Goal: Task Accomplishment & Management: Complete application form

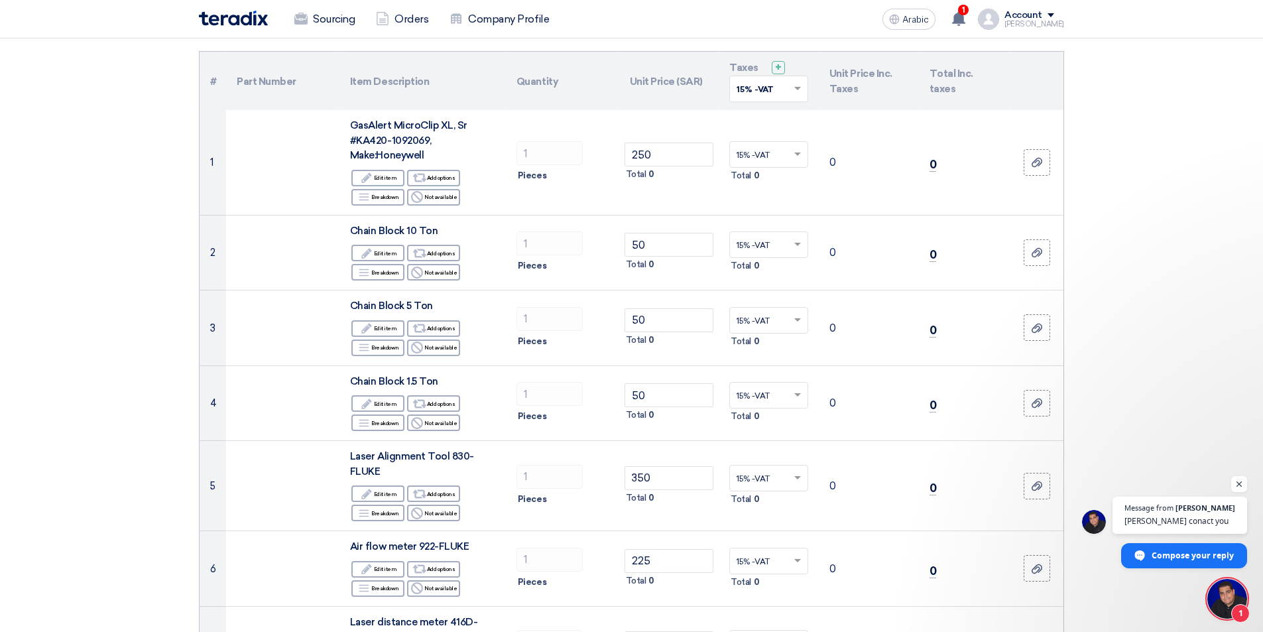
scroll to position [133, 0]
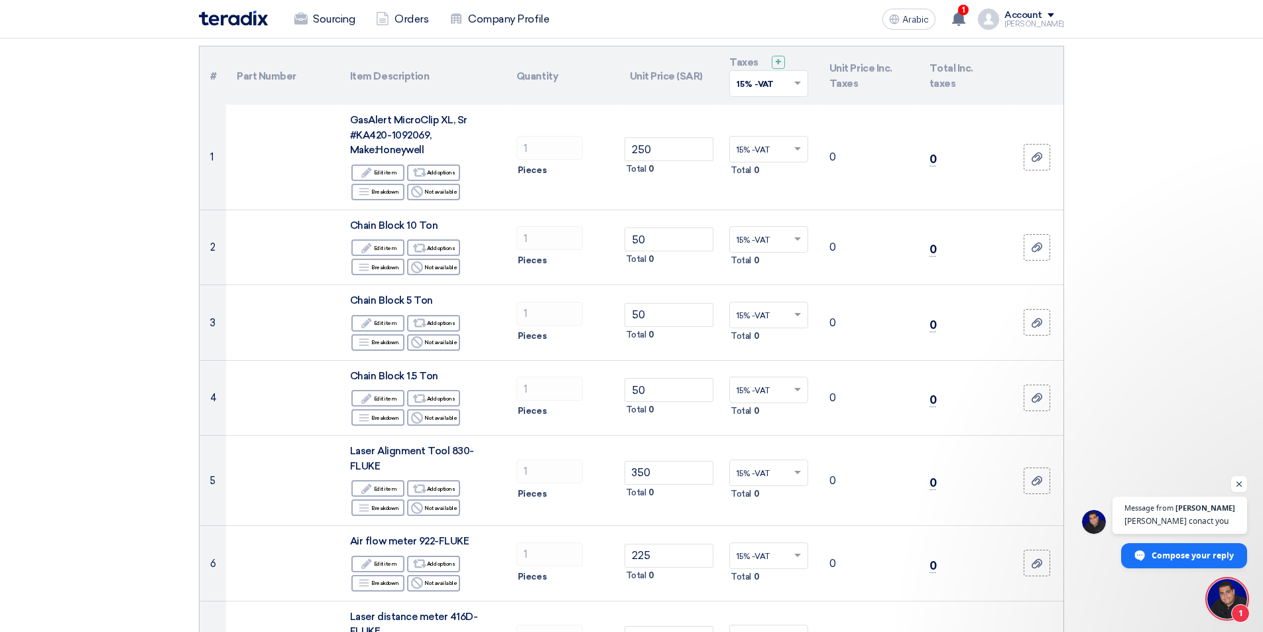
click at [225, 23] on img at bounding box center [233, 18] width 69 height 15
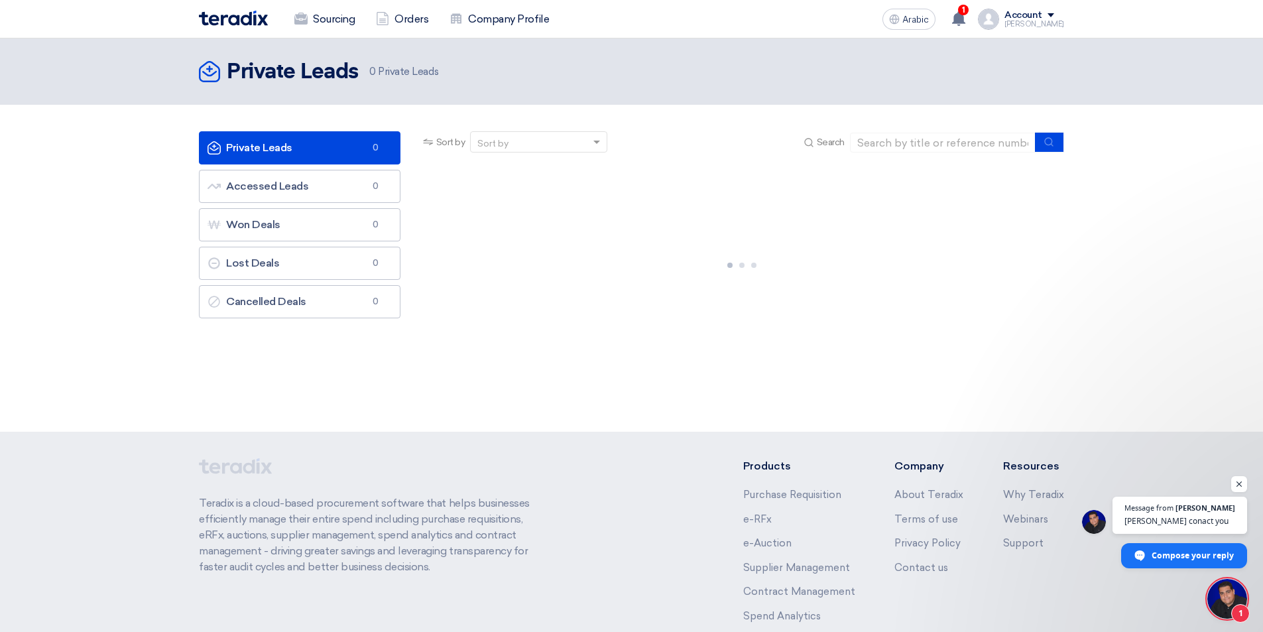
click at [313, 152] on link "Private Leads Private Leads 0" at bounding box center [300, 147] width 202 height 33
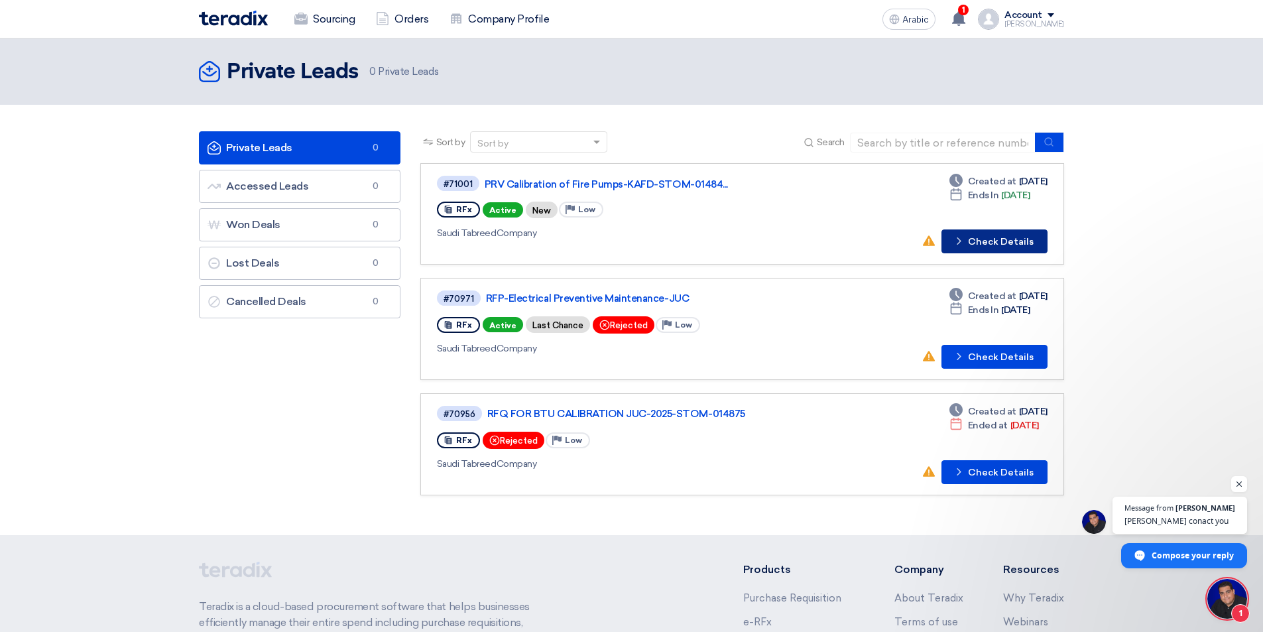
click at [974, 239] on font "Check Details" at bounding box center [1001, 241] width 66 height 11
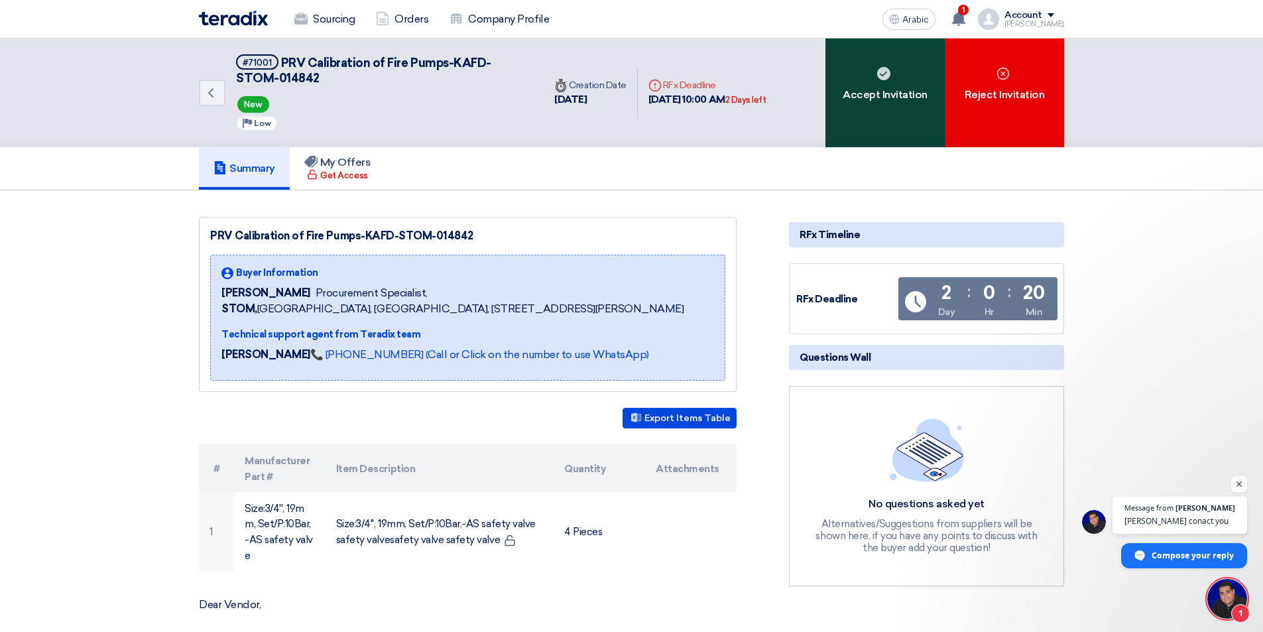
click at [897, 72] on div "Accept Invitation" at bounding box center [884, 92] width 119 height 109
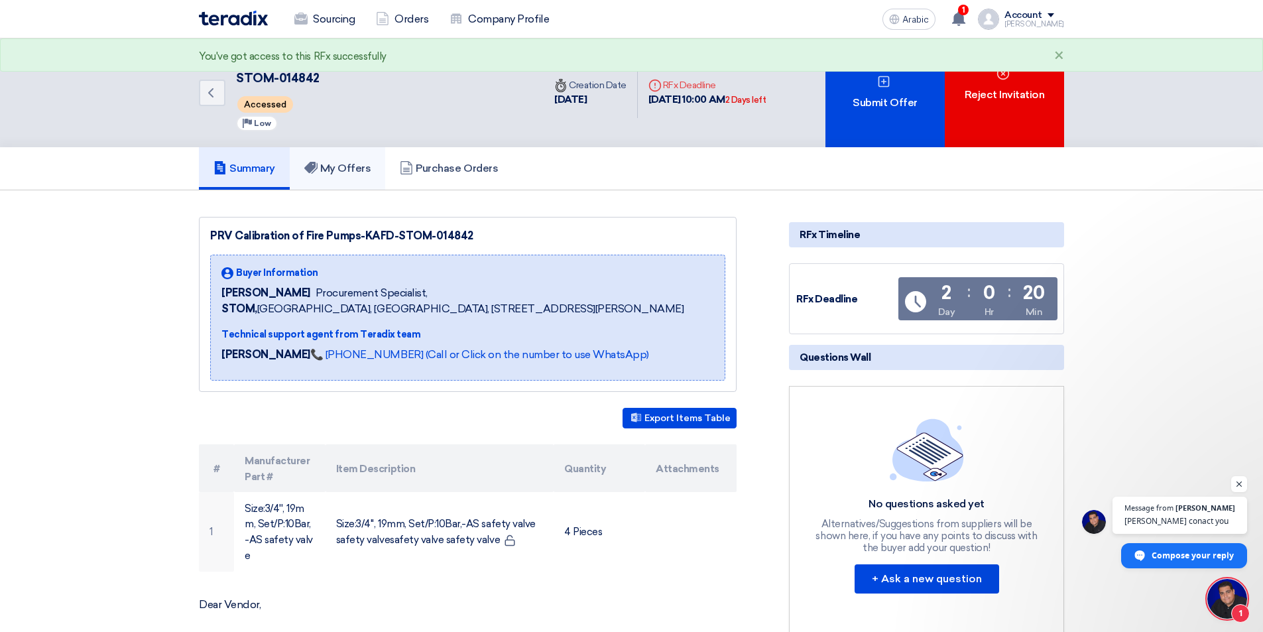
click at [342, 165] on font "My Offers" at bounding box center [345, 168] width 51 height 13
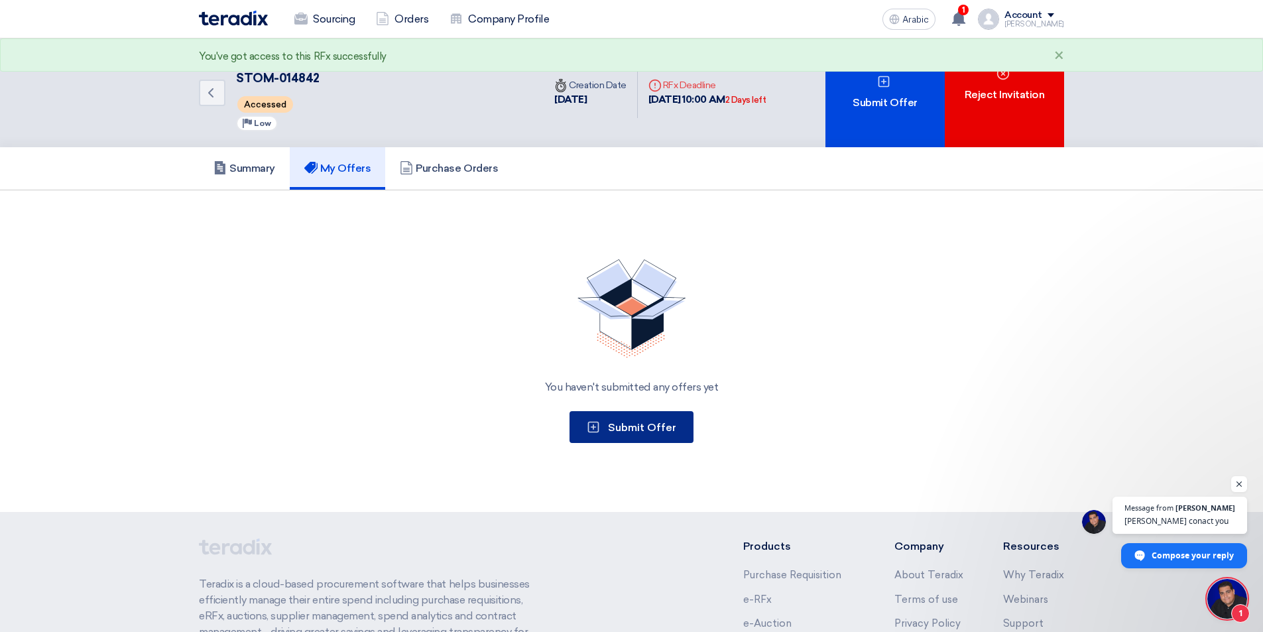
click at [645, 426] on font "Submit Offer" at bounding box center [642, 427] width 68 height 13
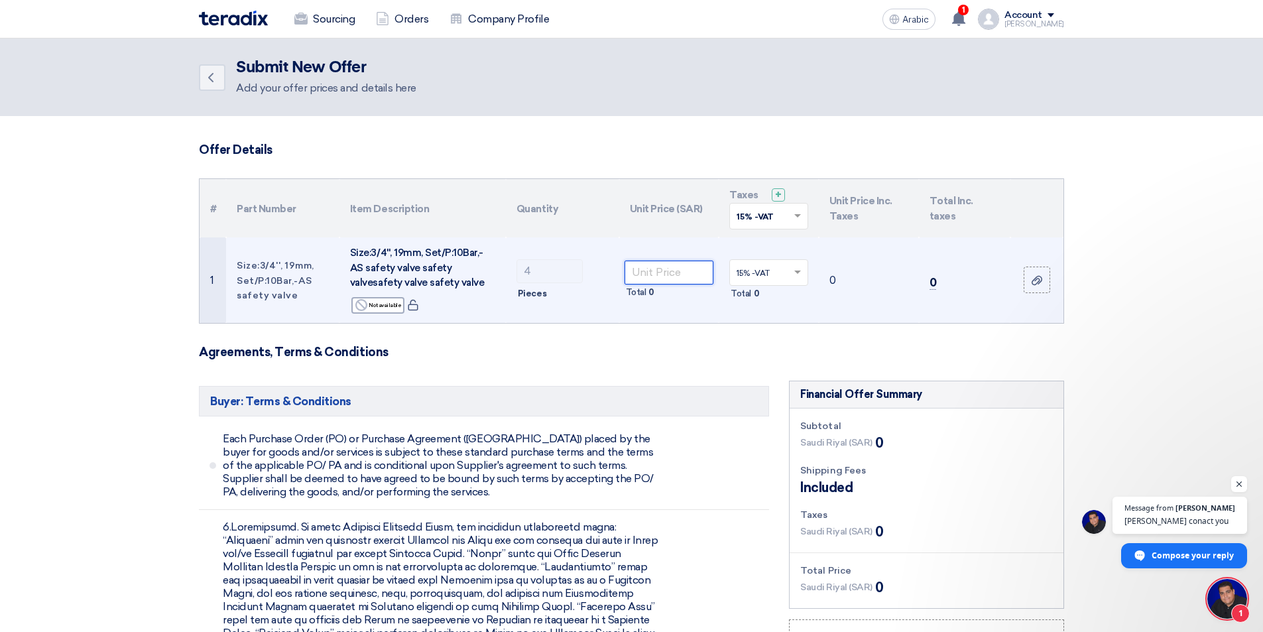
click at [653, 274] on input "number" at bounding box center [670, 273] width 90 height 24
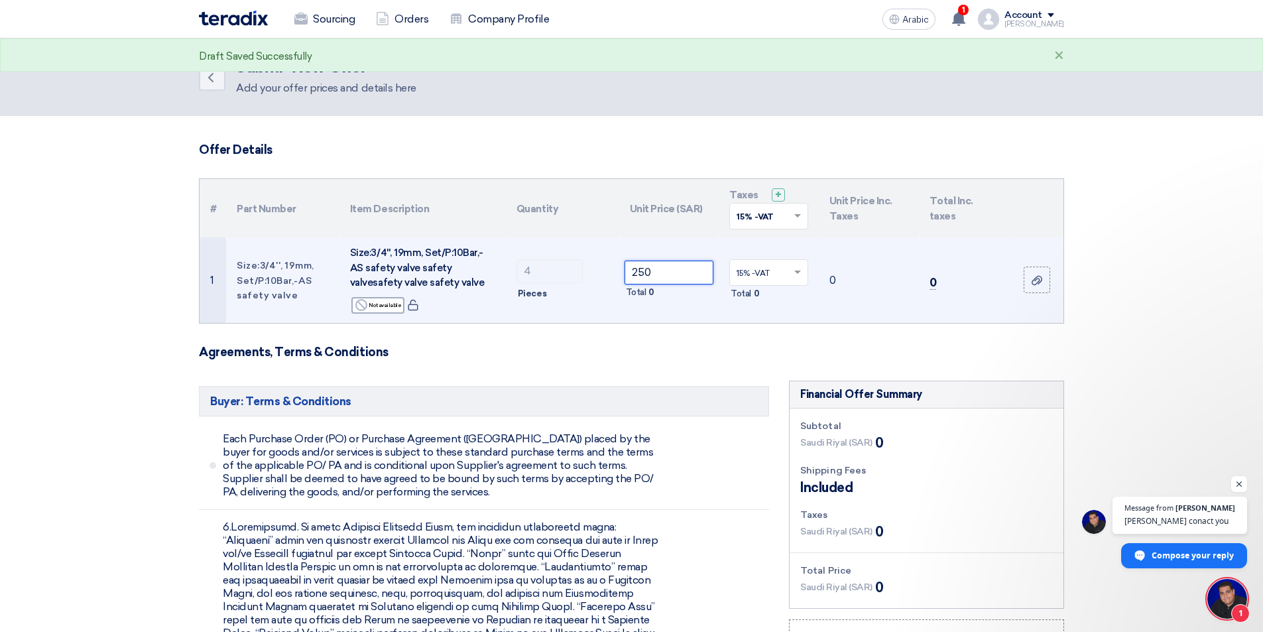
type input "250"
click at [691, 320] on td "250 Total 0" at bounding box center [669, 280] width 100 height 86
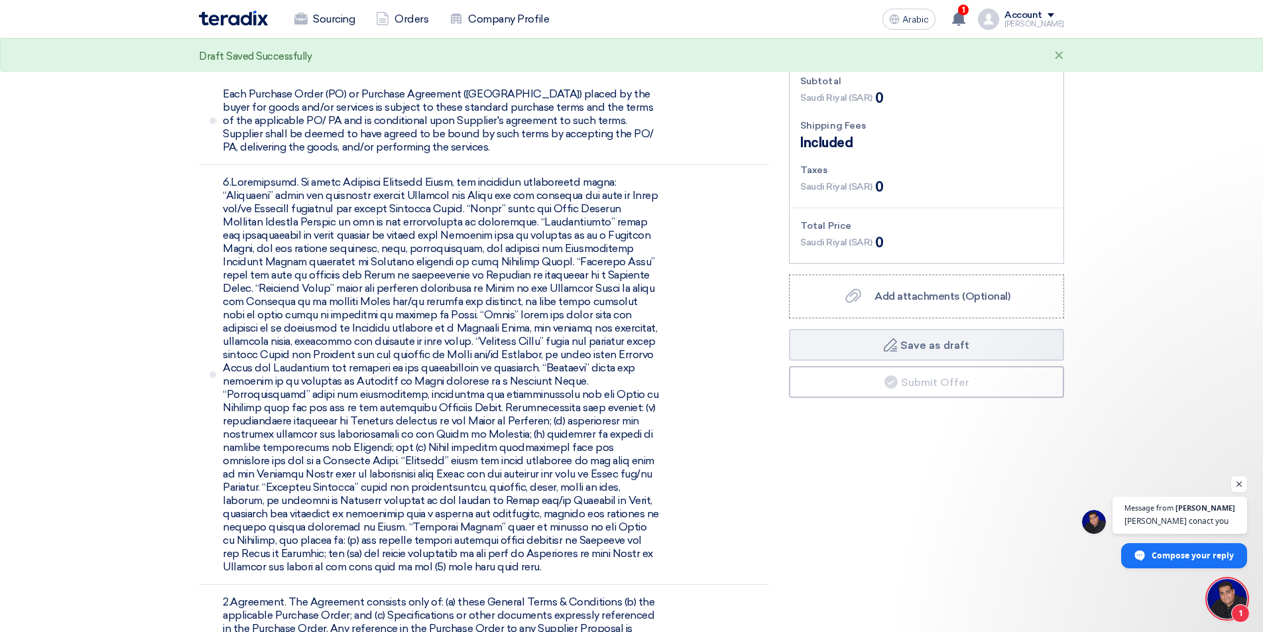
scroll to position [398, 0]
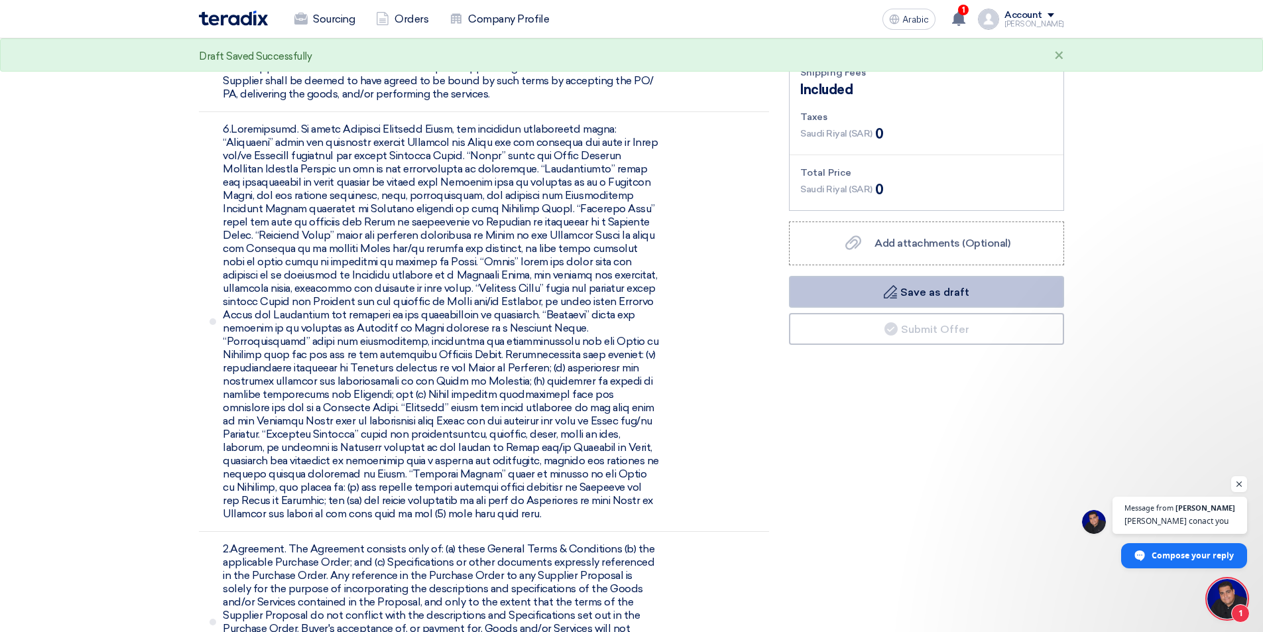
click at [959, 293] on font "Save as draft" at bounding box center [934, 291] width 69 height 13
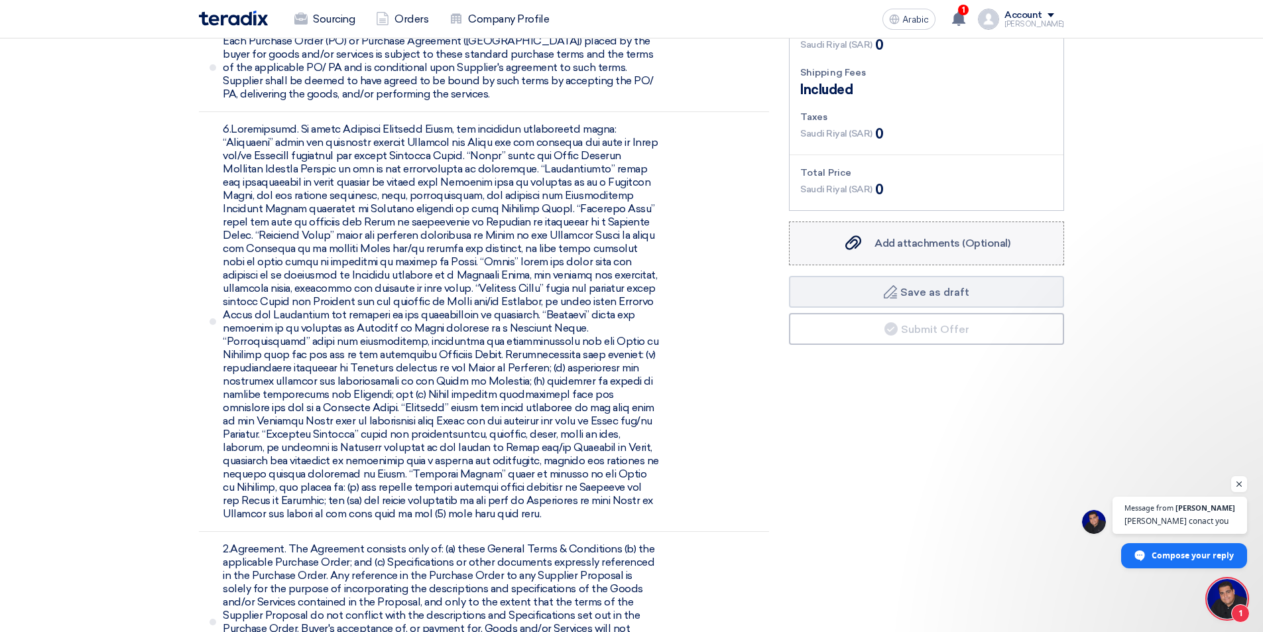
click at [922, 237] on font "Add attachments (Optional)" at bounding box center [943, 243] width 136 height 13
click at [0, 0] on input "Add attachments (Optional) Add attachments (Optional)" at bounding box center [0, 0] width 0 height 0
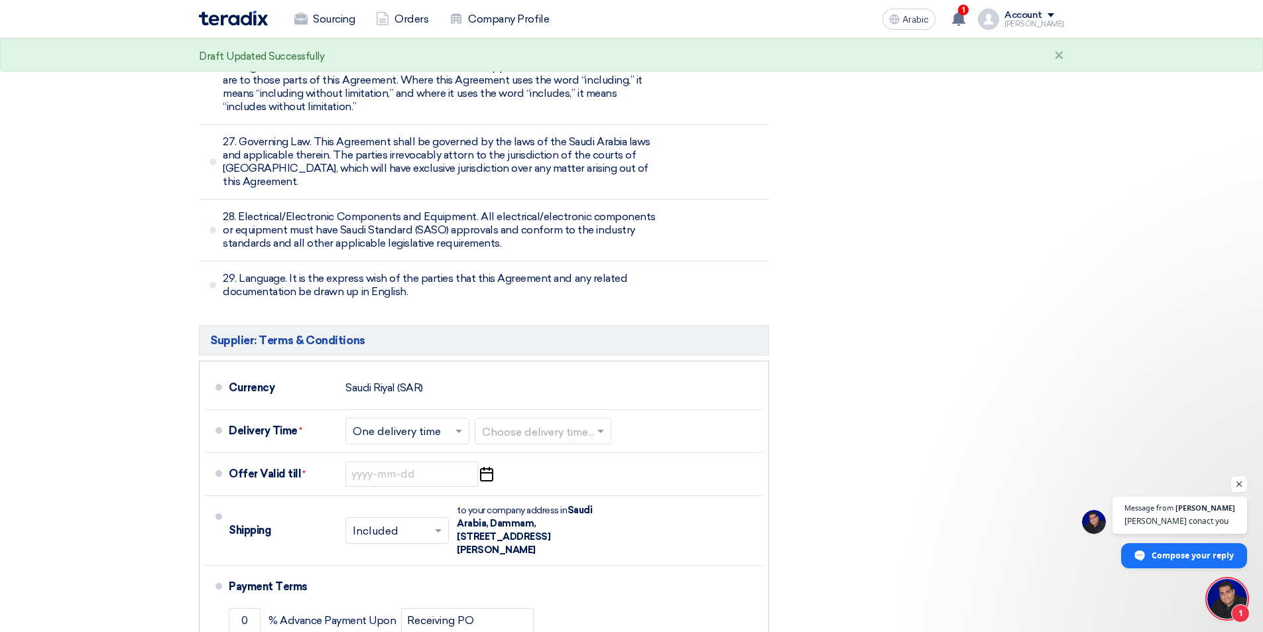
scroll to position [4455, 0]
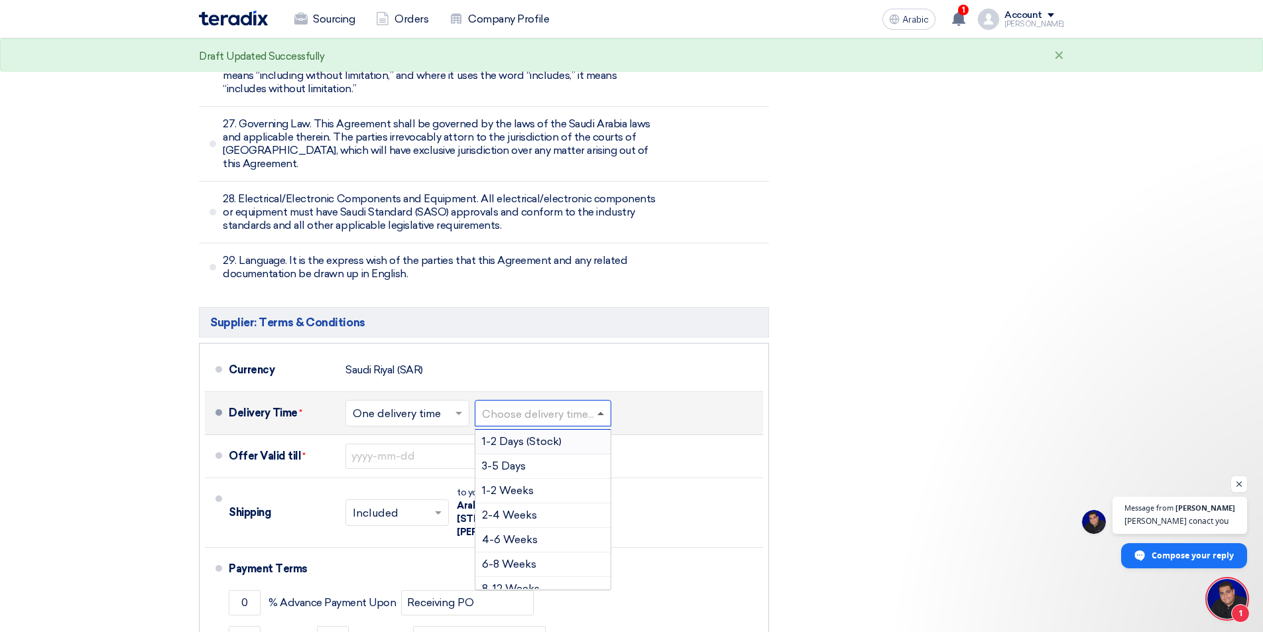
click at [604, 412] on span at bounding box center [600, 413] width 7 height 3
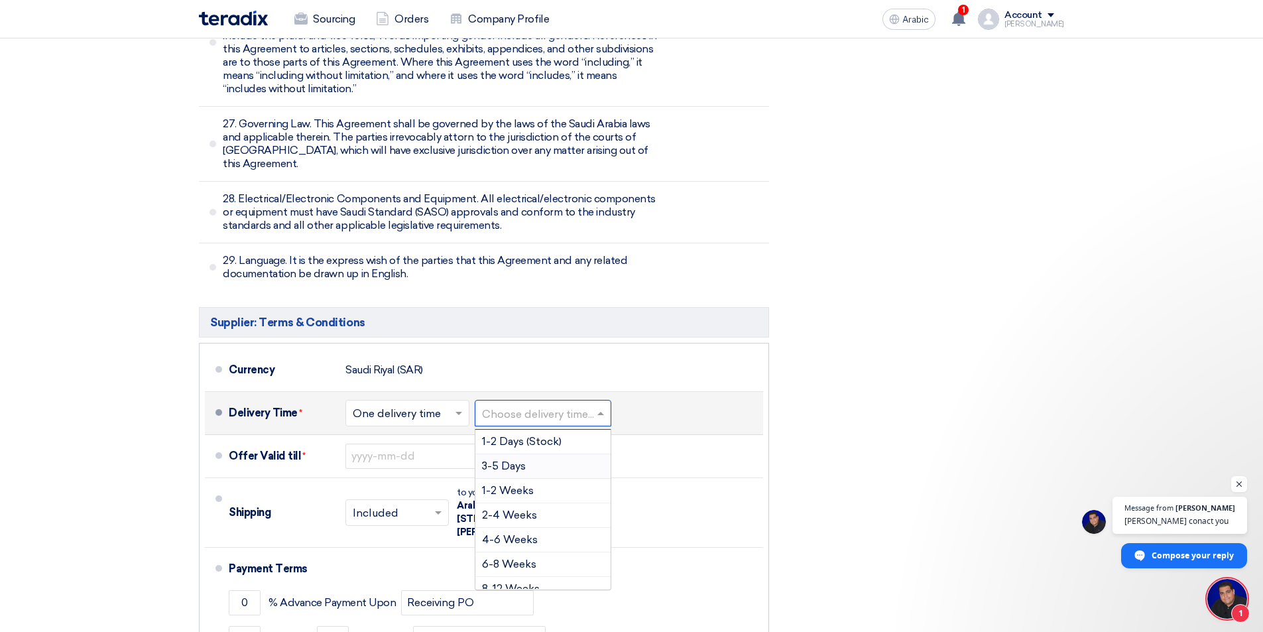
click at [541, 454] on div "3-5 Days" at bounding box center [542, 466] width 135 height 25
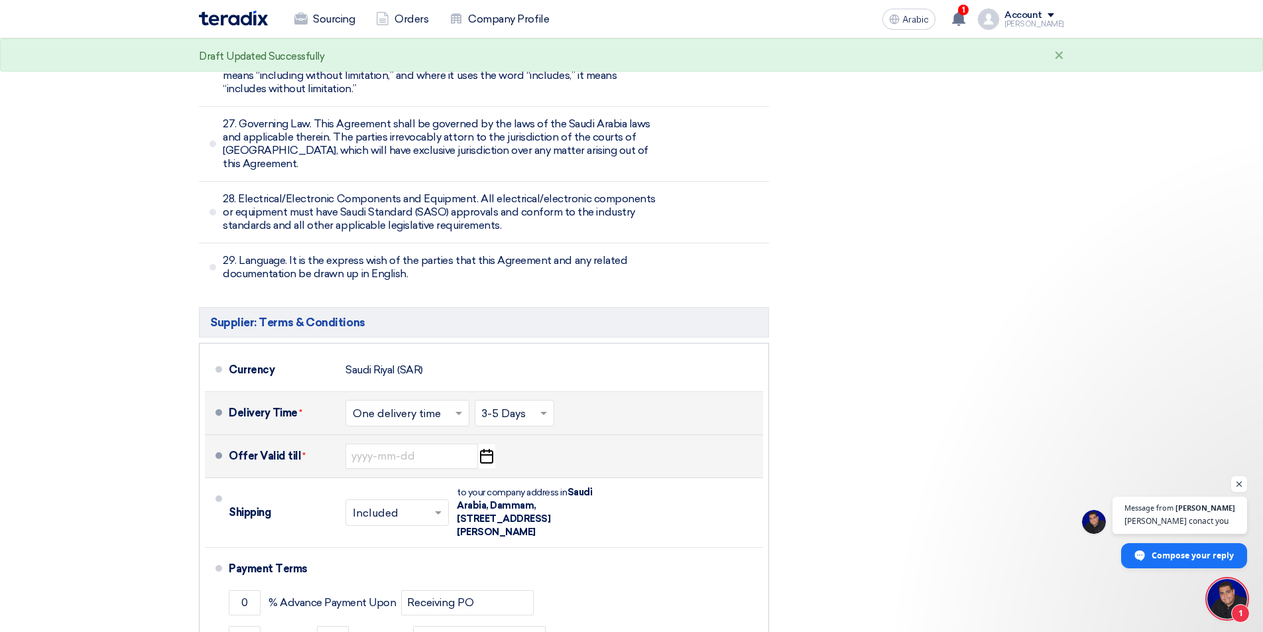
click at [491, 444] on icon "Pick a date" at bounding box center [486, 456] width 18 height 24
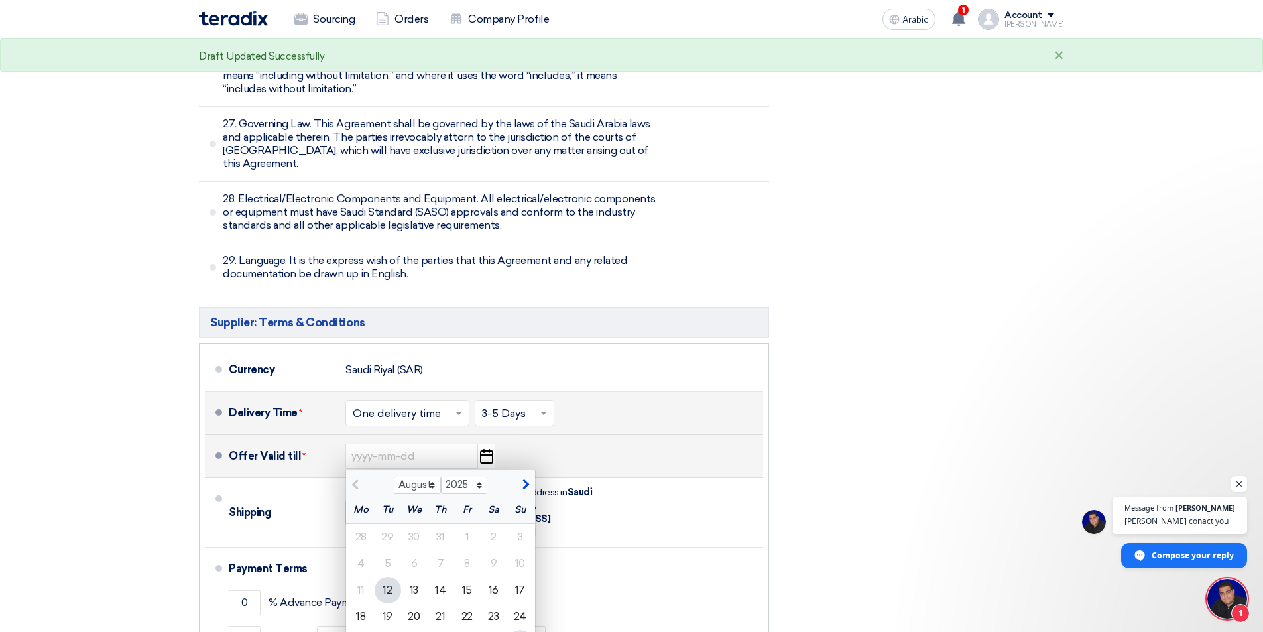
click at [527, 630] on div "31" at bounding box center [520, 643] width 27 height 27
type input "[DATE]"
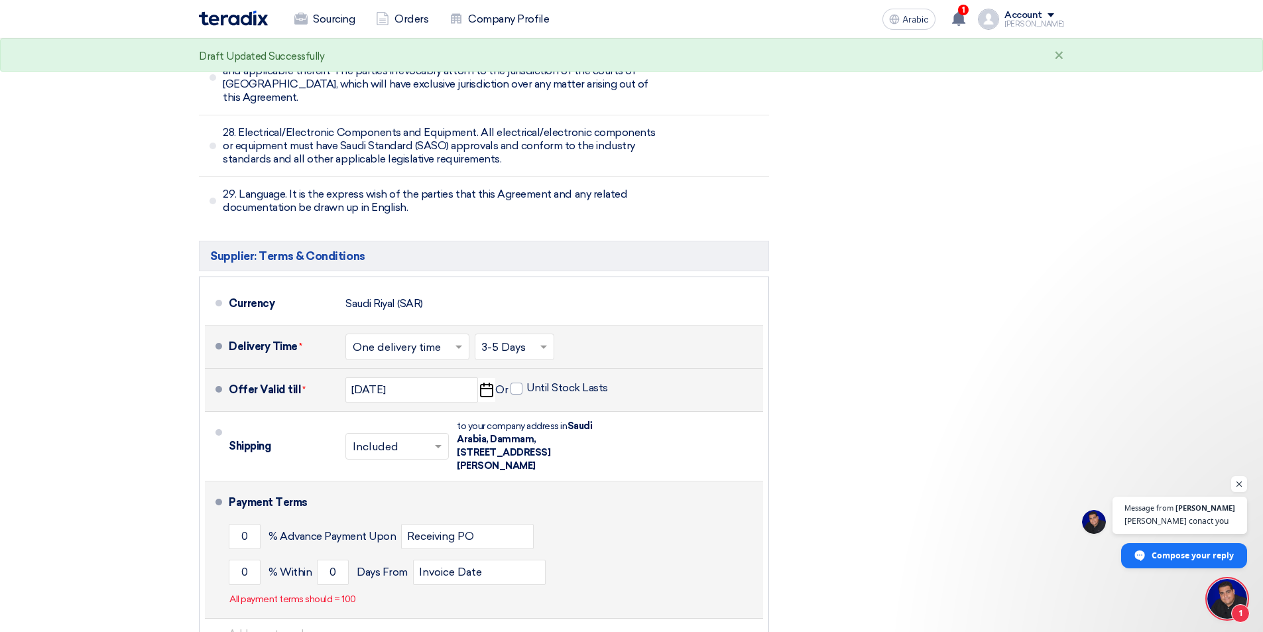
scroll to position [4587, 0]
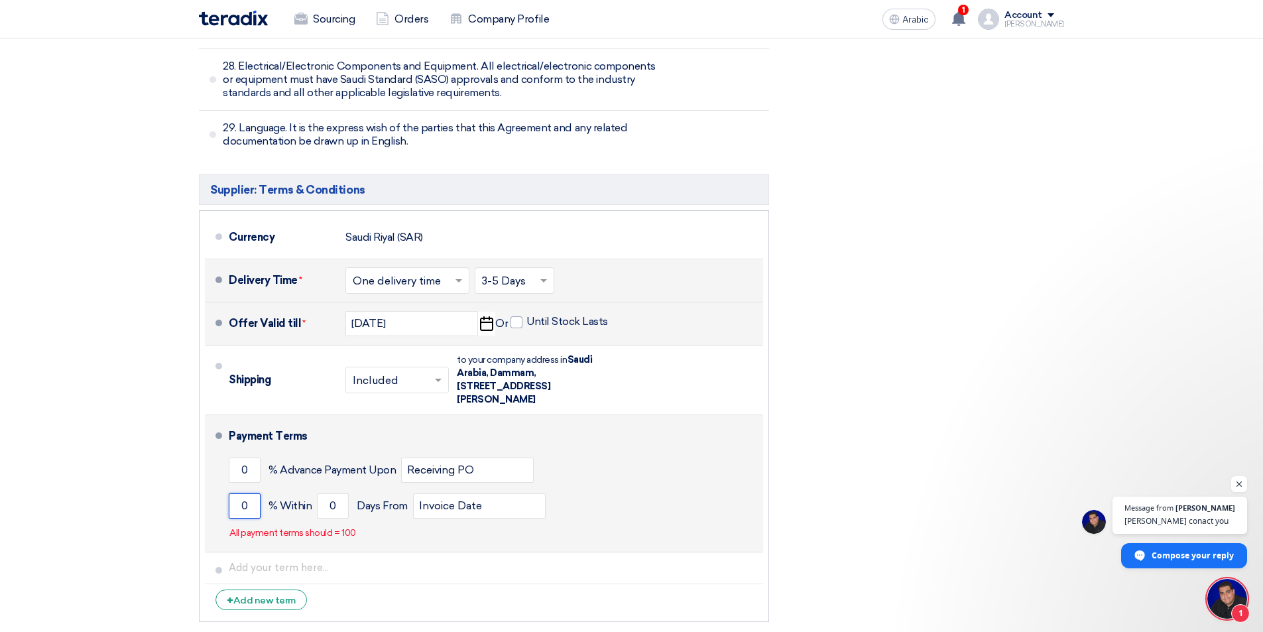
click at [237, 493] on input "0" at bounding box center [245, 505] width 32 height 25
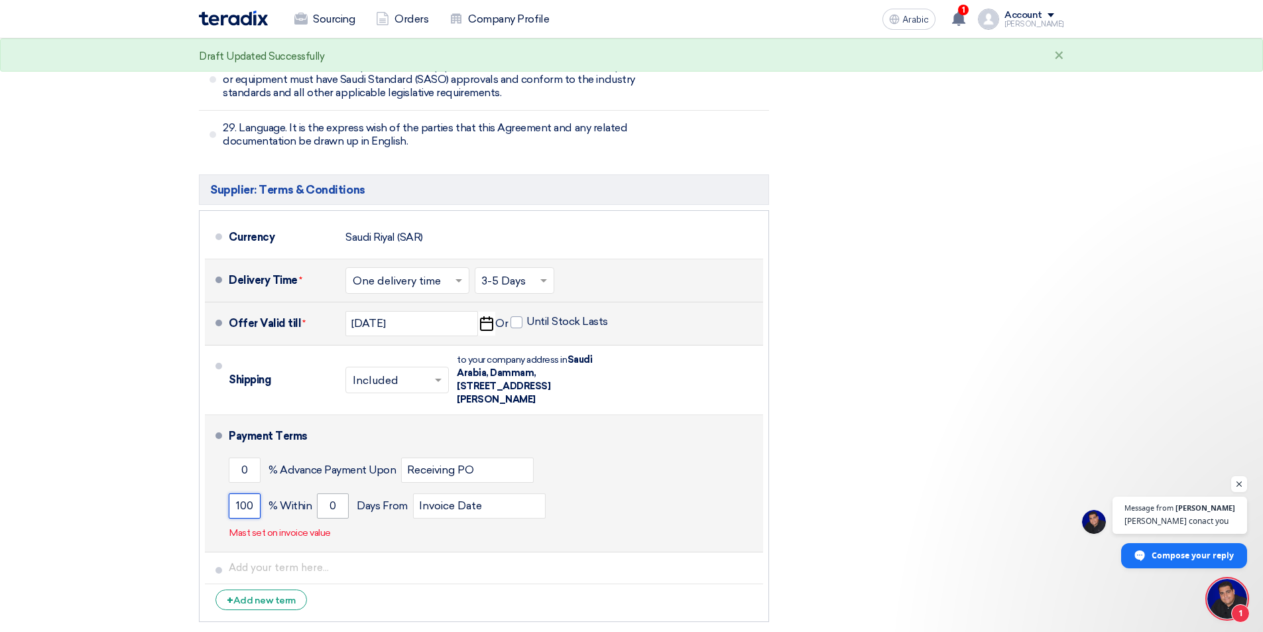
type input "100"
click at [325, 493] on input "0" at bounding box center [333, 505] width 32 height 25
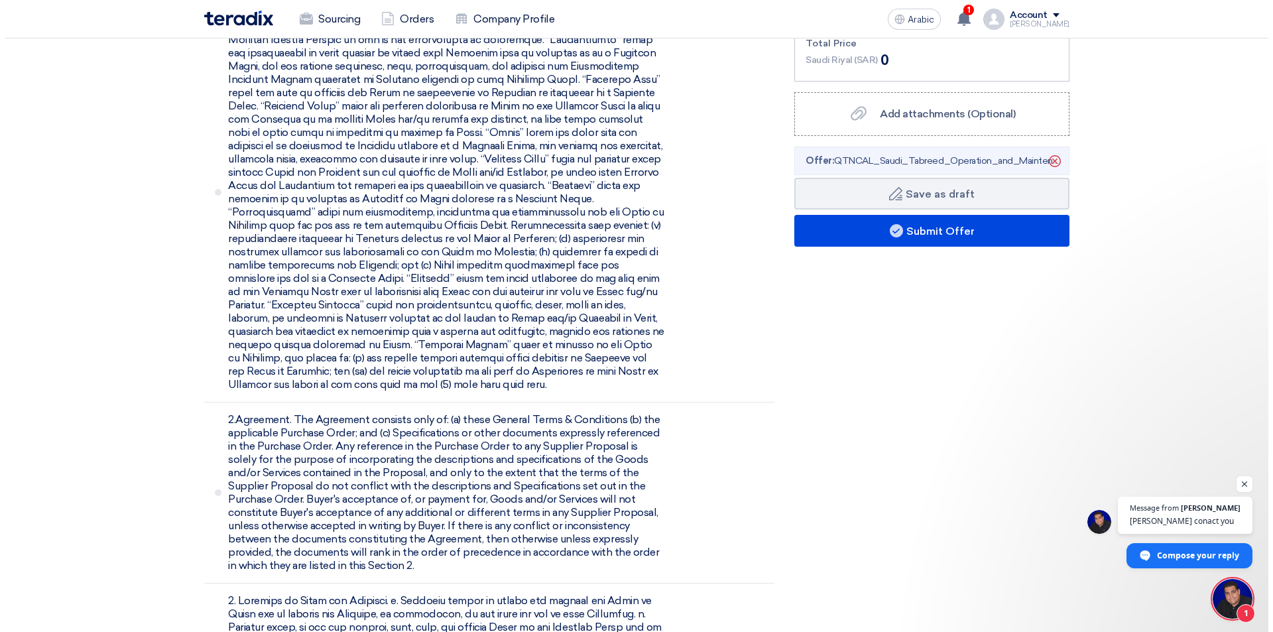
scroll to position [521, 0]
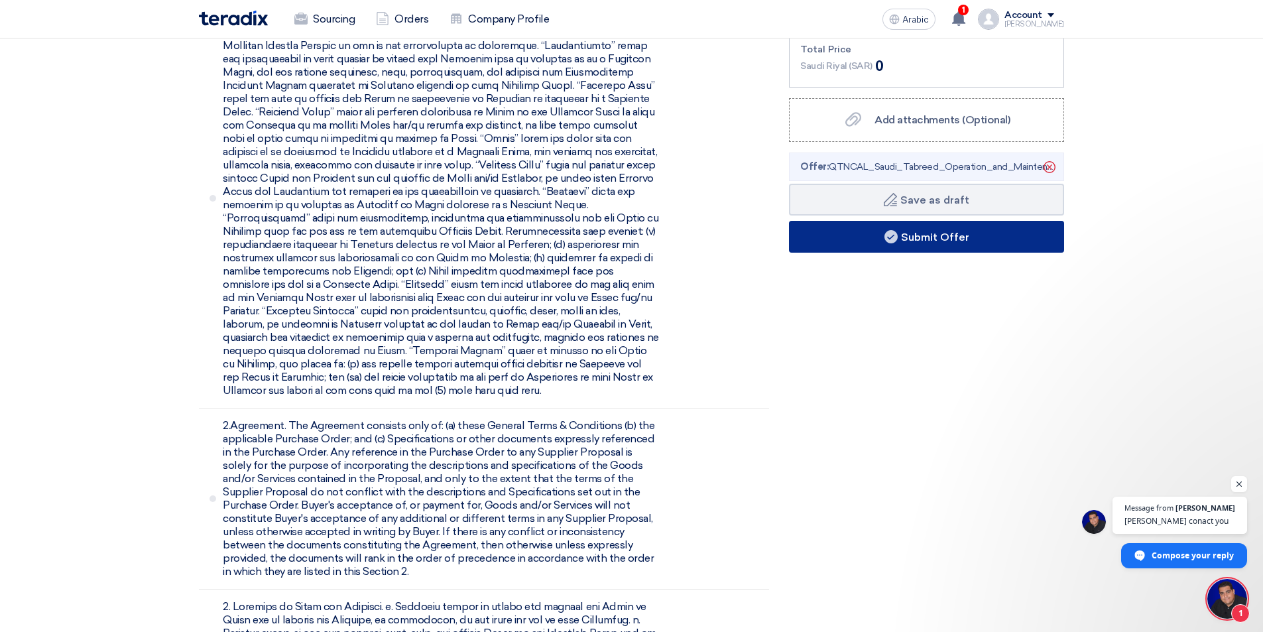
type input "30"
click at [984, 239] on button "Submit Offer" at bounding box center [926, 237] width 275 height 32
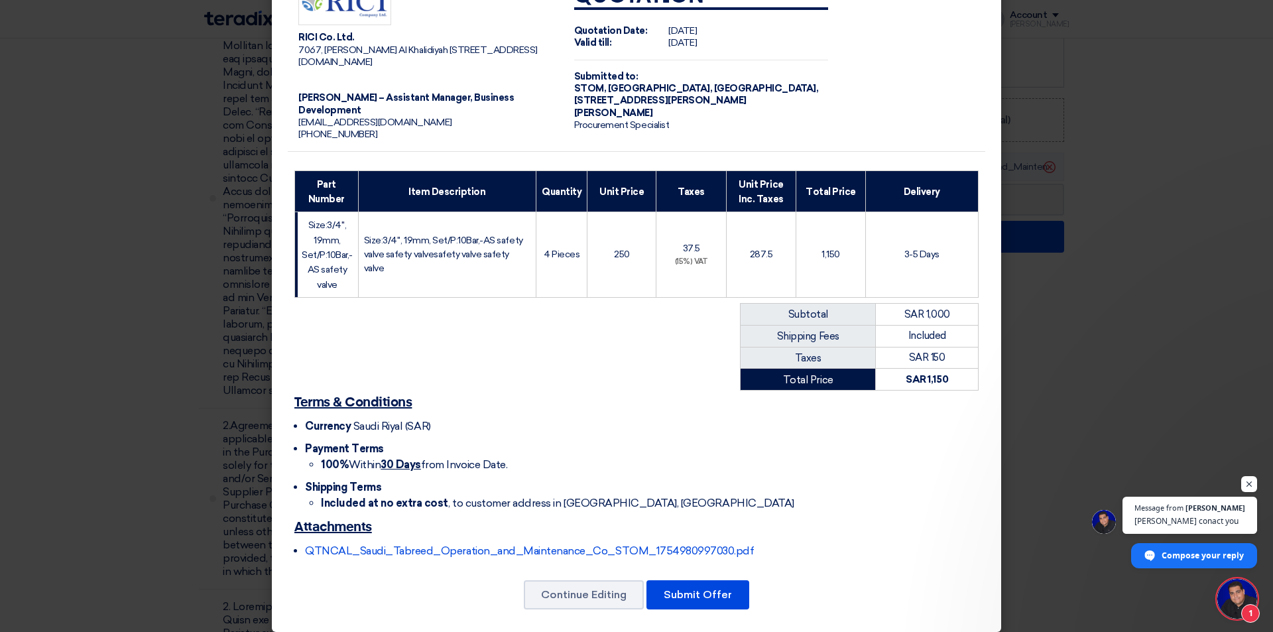
scroll to position [67, 0]
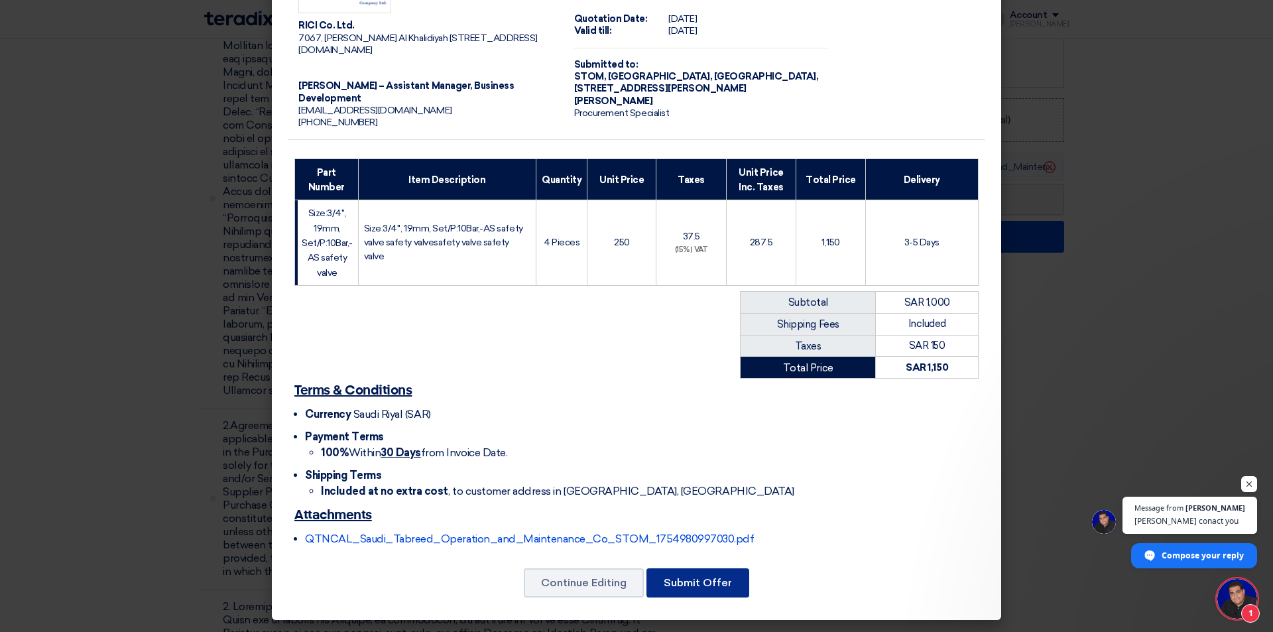
click at [694, 582] on font "Submit Offer" at bounding box center [698, 582] width 68 height 13
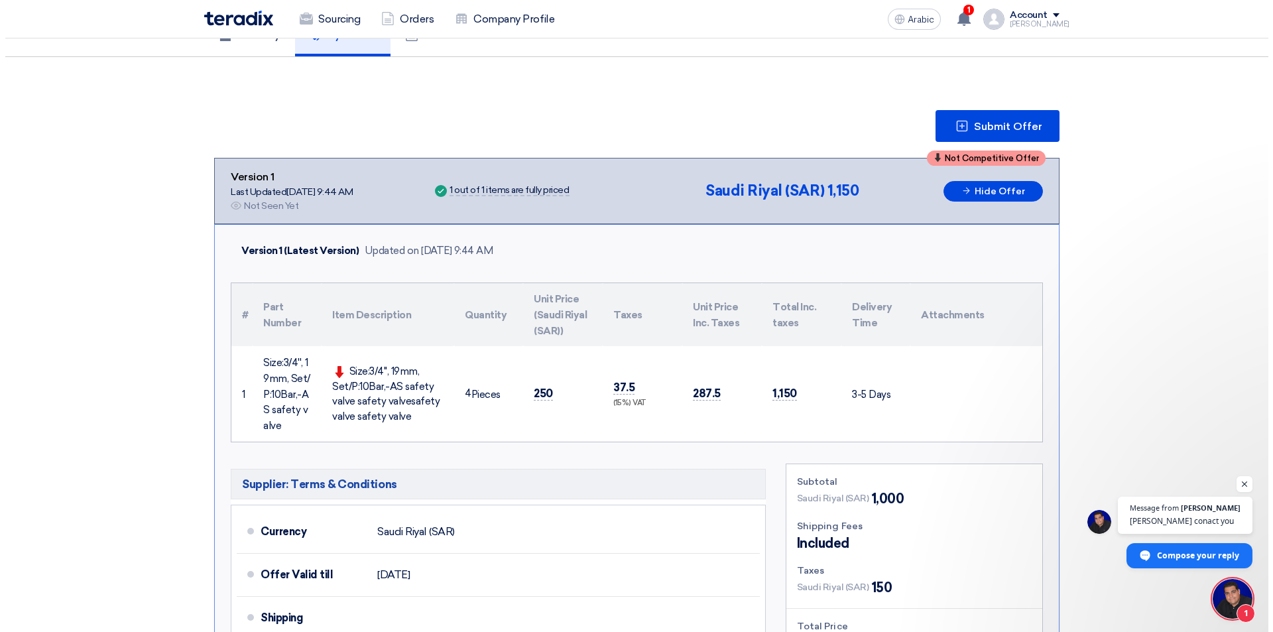
scroll to position [133, 0]
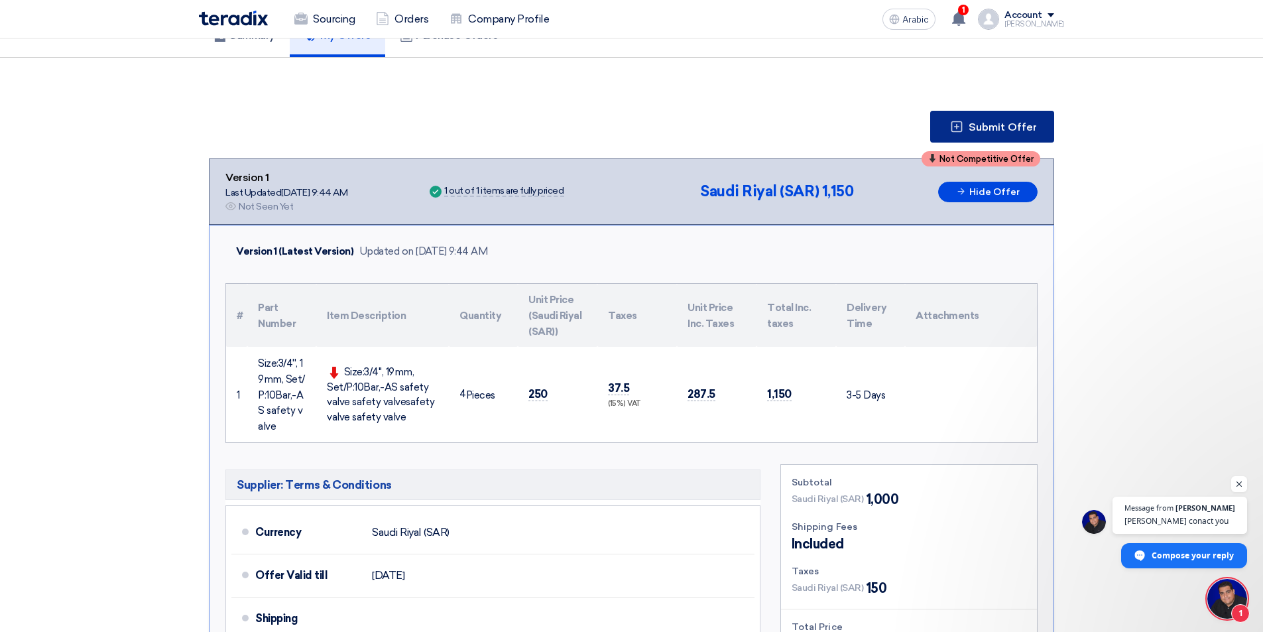
click at [979, 124] on font "Submit Offer" at bounding box center [1003, 127] width 68 height 13
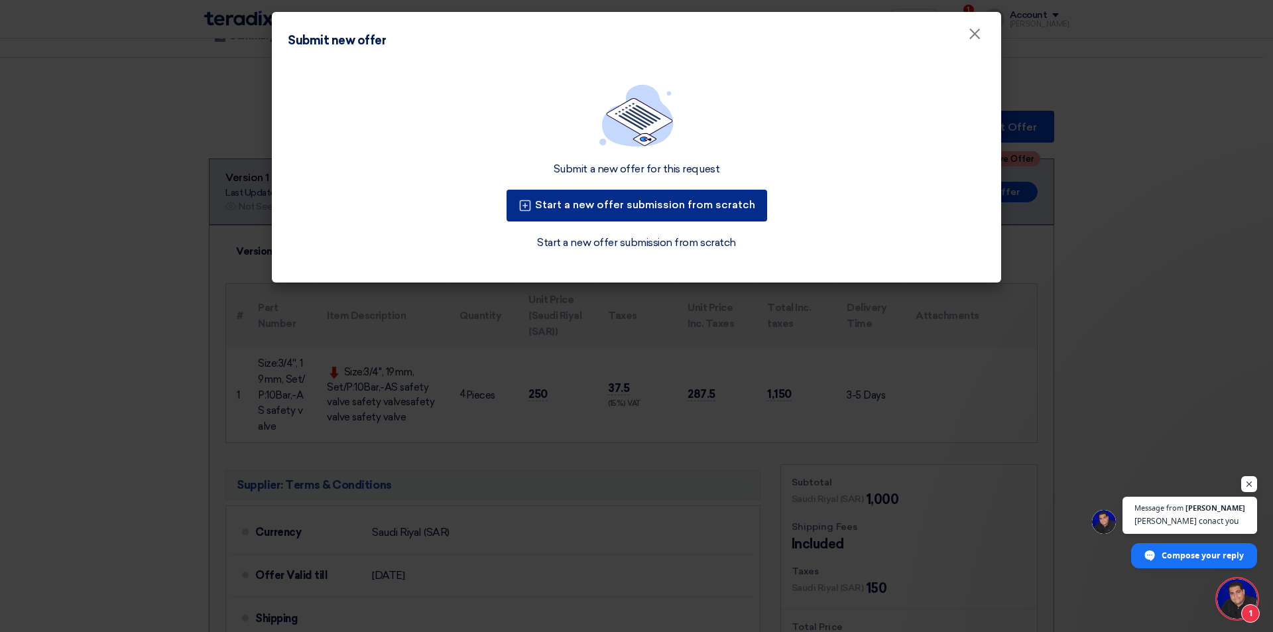
click at [659, 207] on font "Start a new offer submission from scratch" at bounding box center [645, 204] width 220 height 13
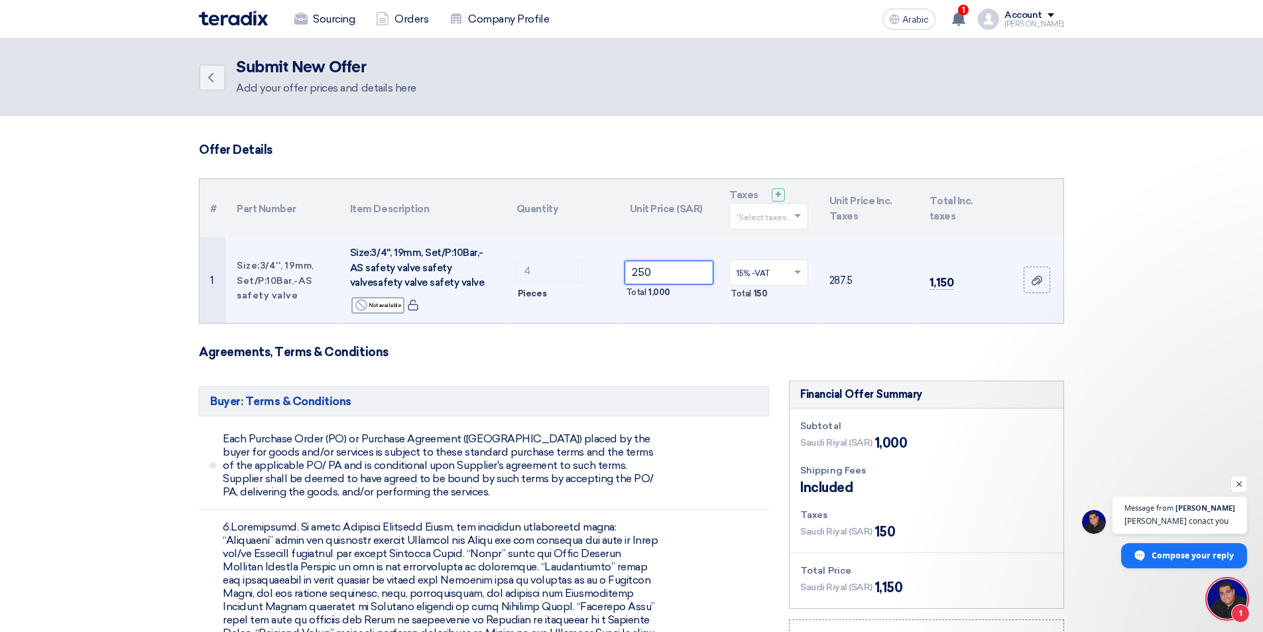
click at [685, 274] on input "250" at bounding box center [670, 273] width 90 height 24
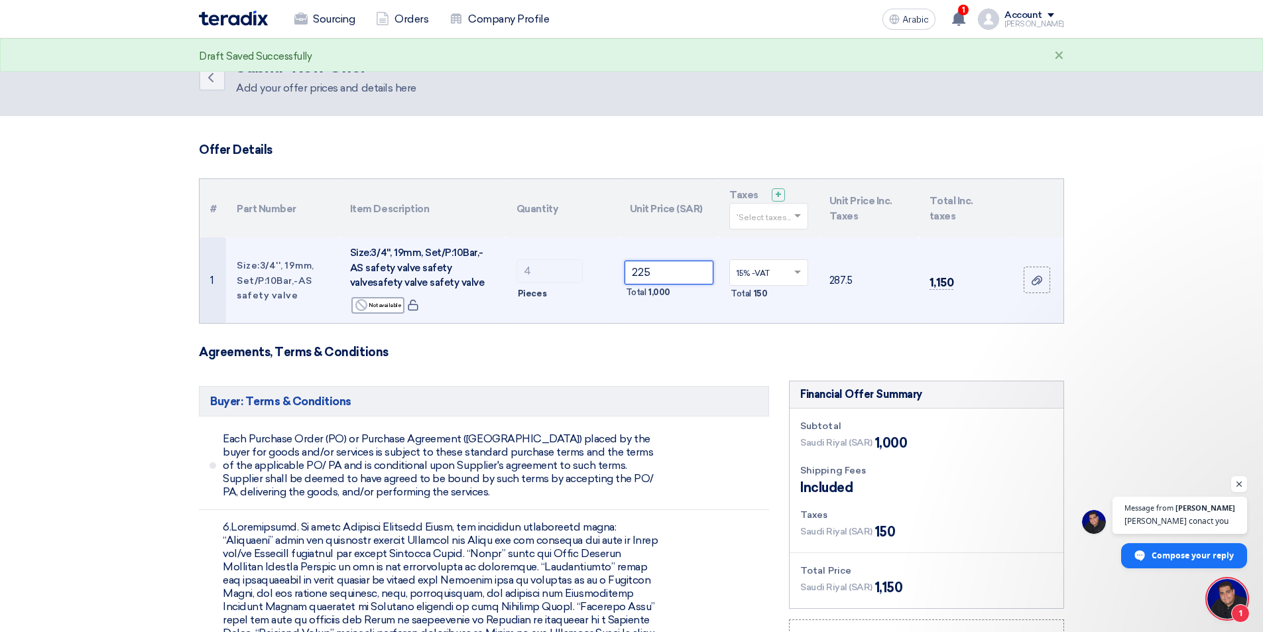
type input "225"
click at [853, 310] on td "287.5" at bounding box center [869, 280] width 100 height 86
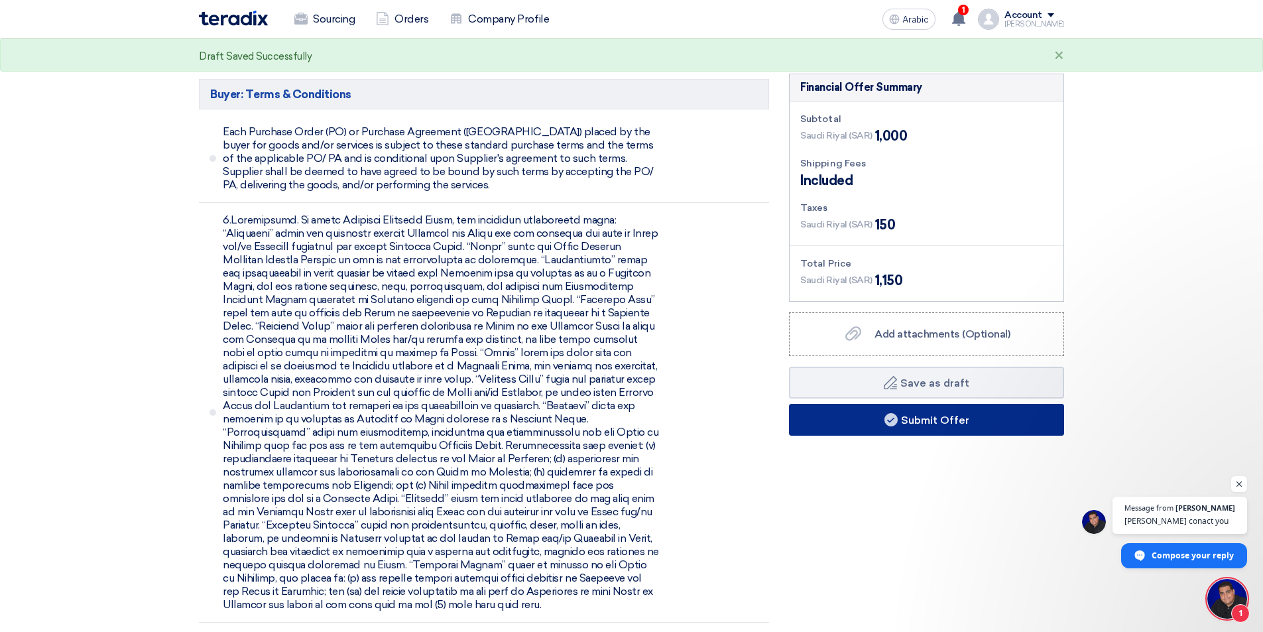
scroll to position [332, 0]
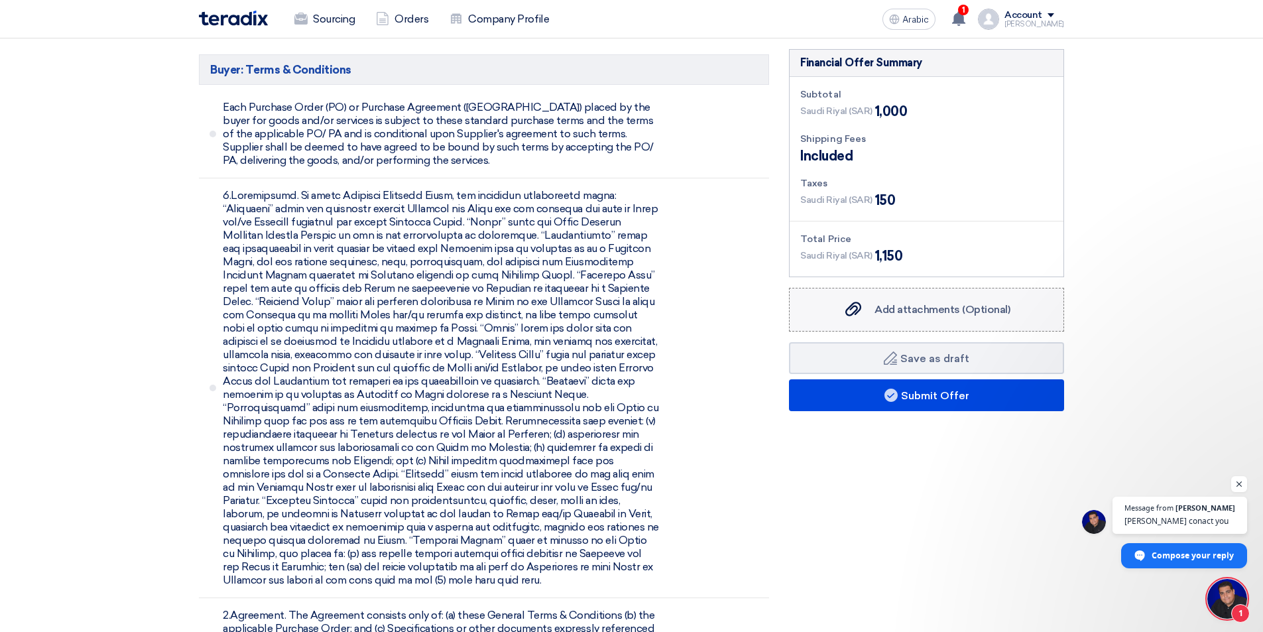
click at [941, 313] on font "Add attachments (Optional)" at bounding box center [943, 309] width 136 height 13
click at [0, 0] on input "Add attachments (Optional) Add attachments (Optional)" at bounding box center [0, 0] width 0 height 0
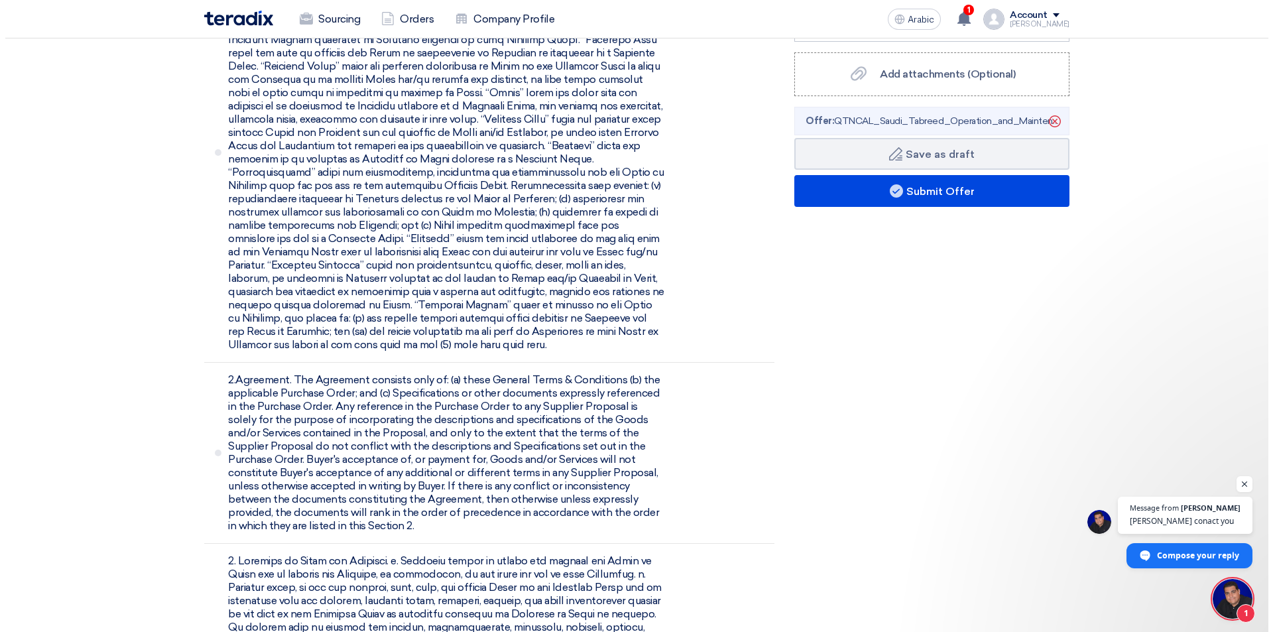
scroll to position [555, 0]
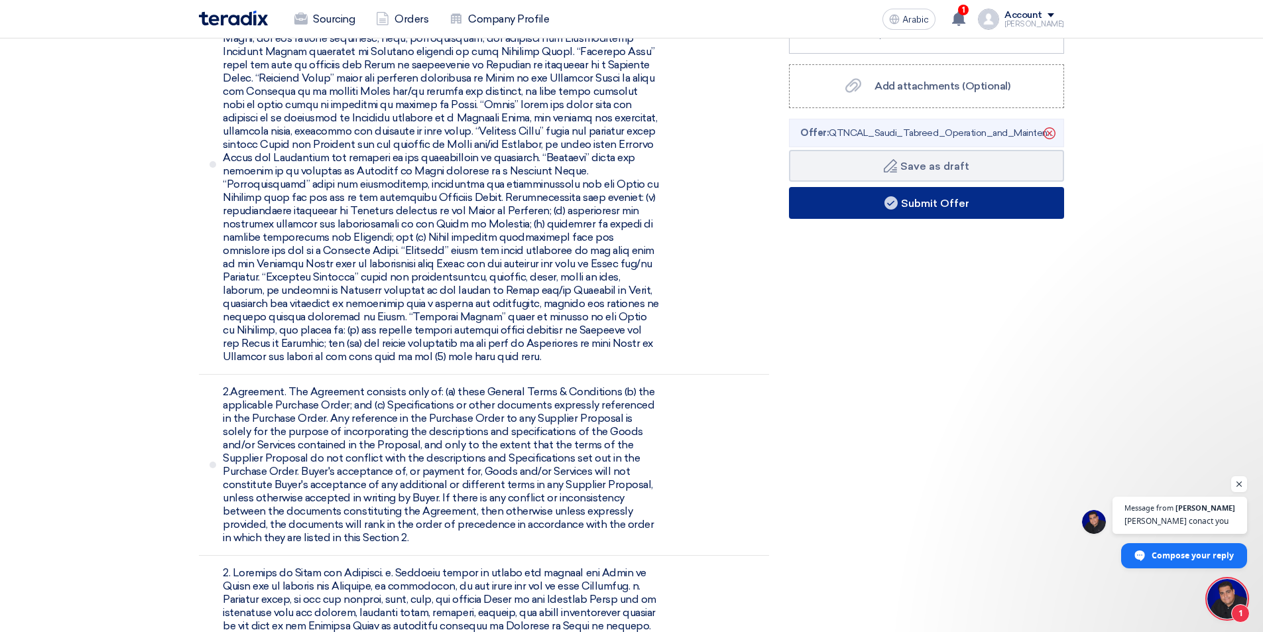
click at [922, 210] on button "Submit Offer" at bounding box center [926, 203] width 275 height 32
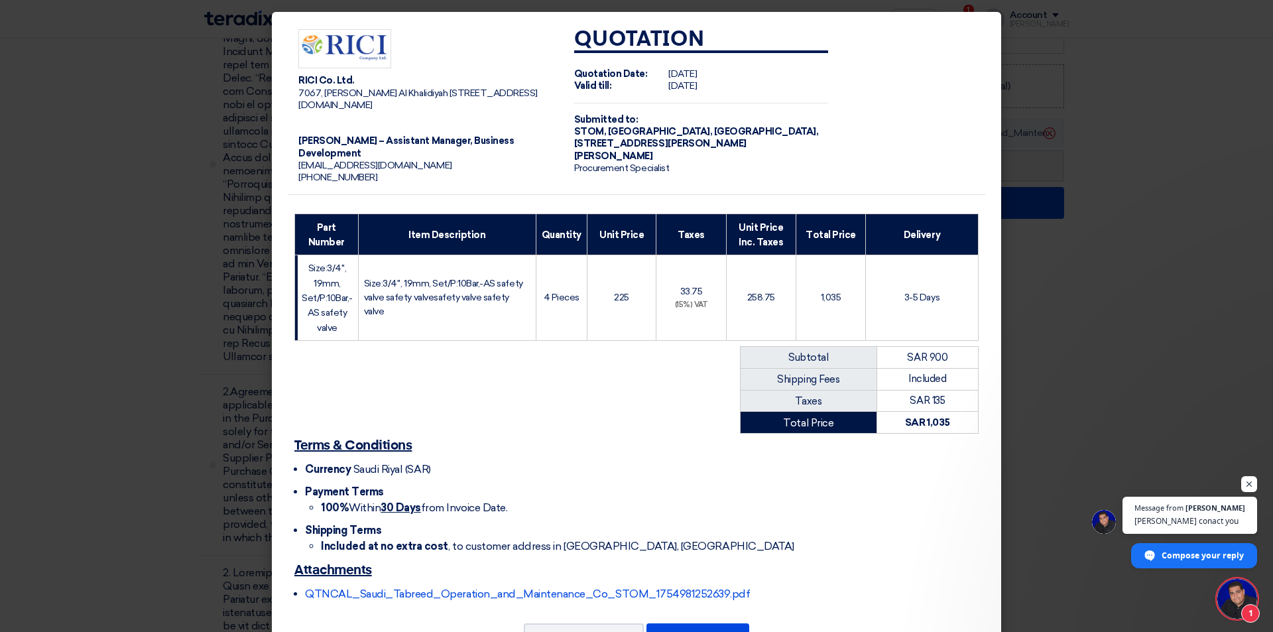
scroll to position [67, 0]
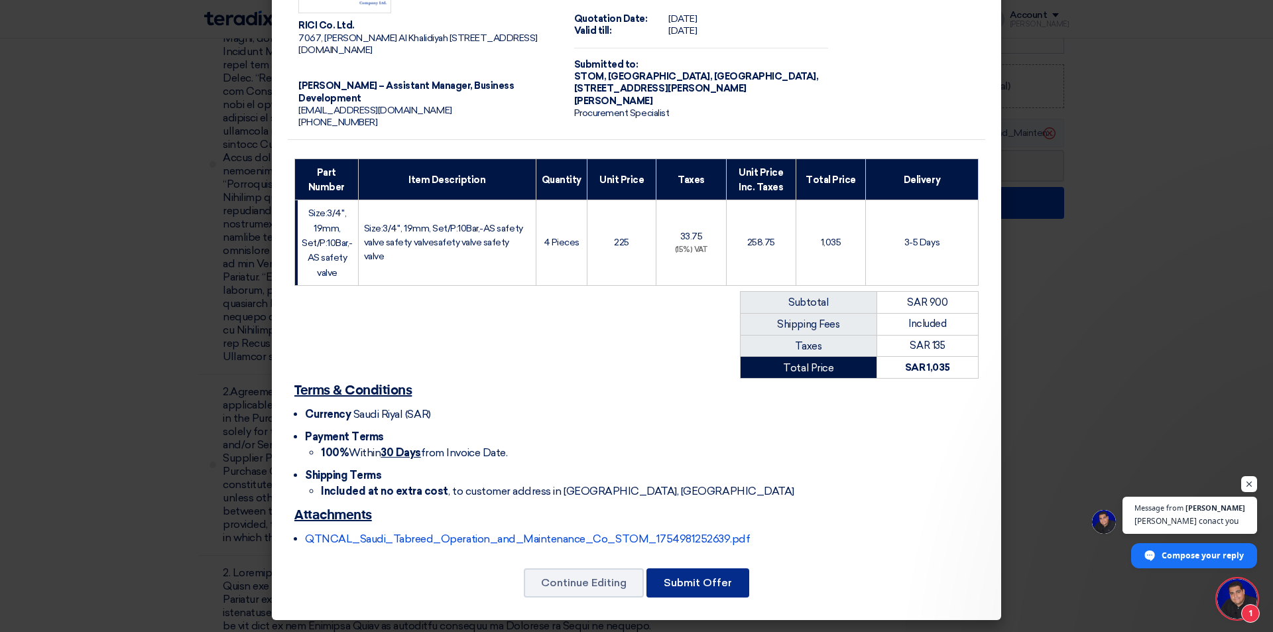
click at [712, 586] on font "Submit Offer" at bounding box center [698, 582] width 68 height 13
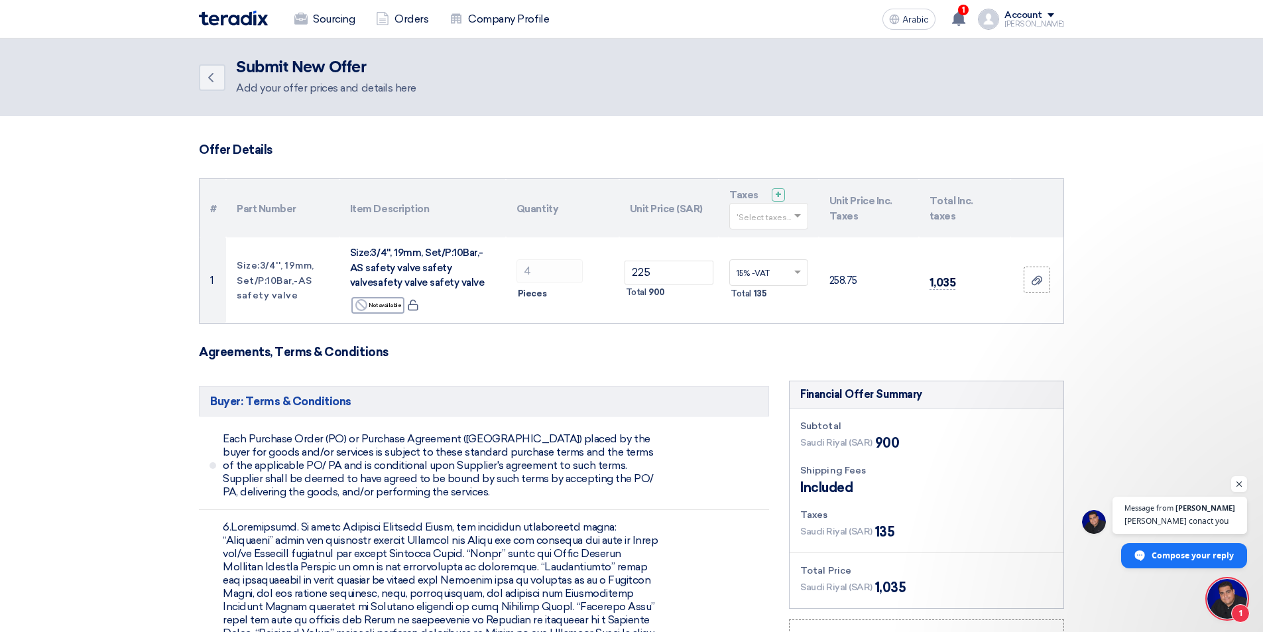
click at [255, 29] on div "Sourcing Orders Company Profile" at bounding box center [458, 19] width 519 height 29
click at [253, 22] on img at bounding box center [233, 18] width 69 height 15
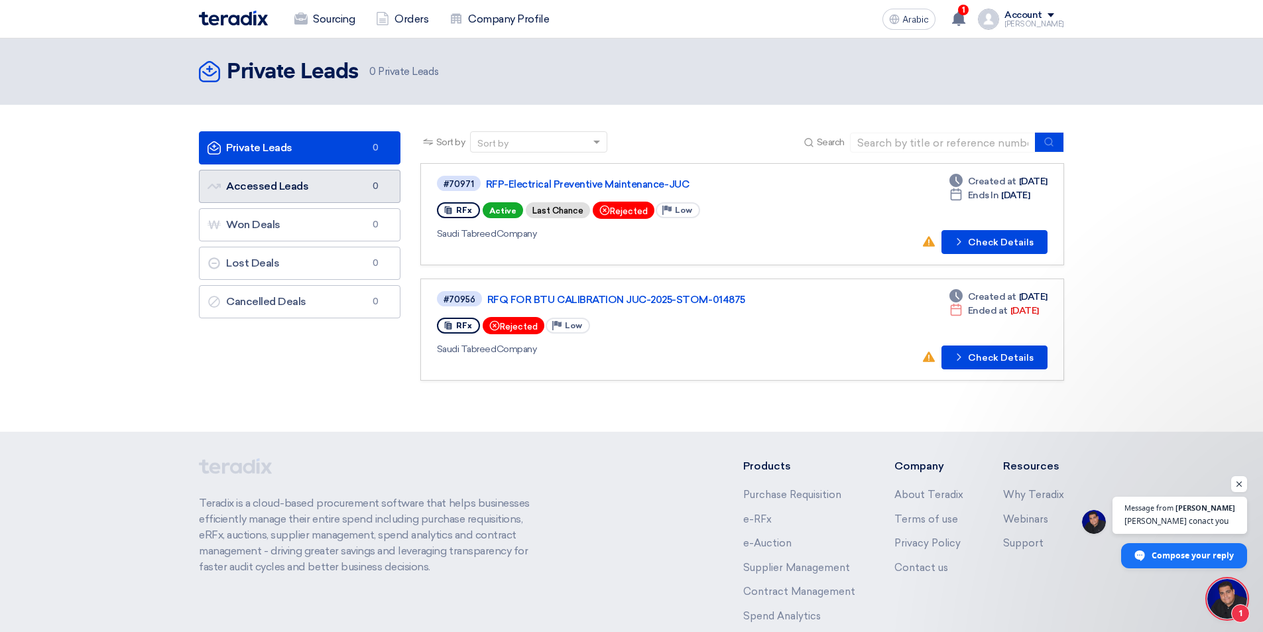
click at [337, 184] on link "Accessed Leads Accessed Leads 0" at bounding box center [300, 186] width 202 height 33
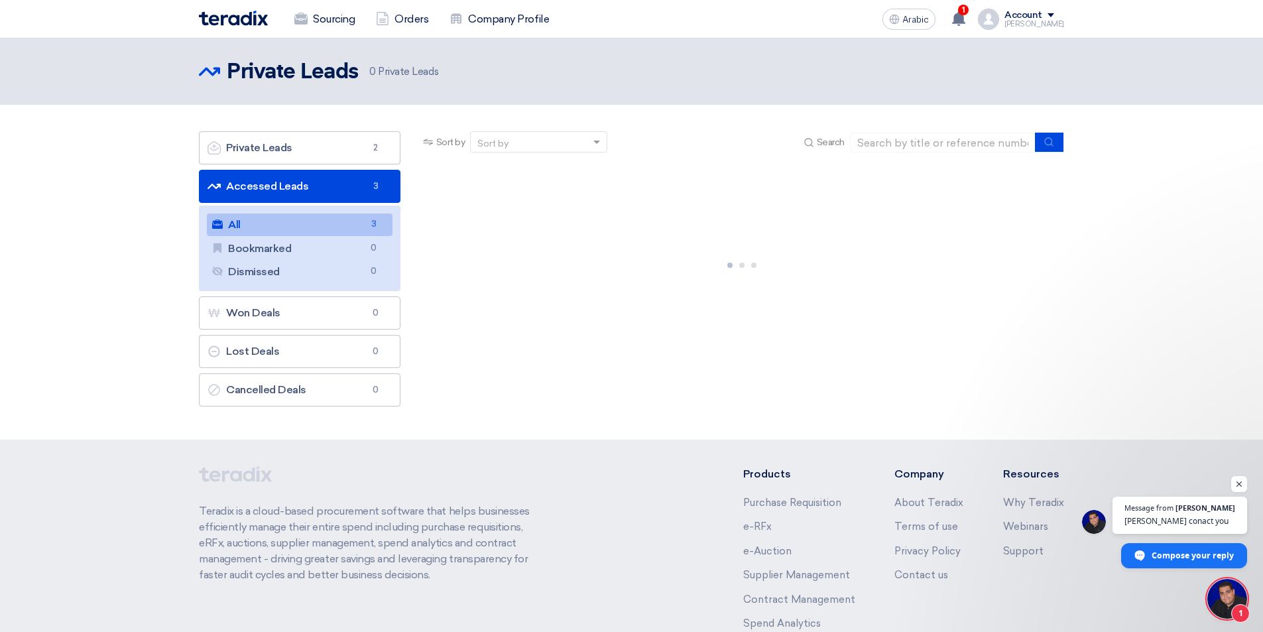
click at [316, 226] on link "All All 3" at bounding box center [300, 224] width 186 height 23
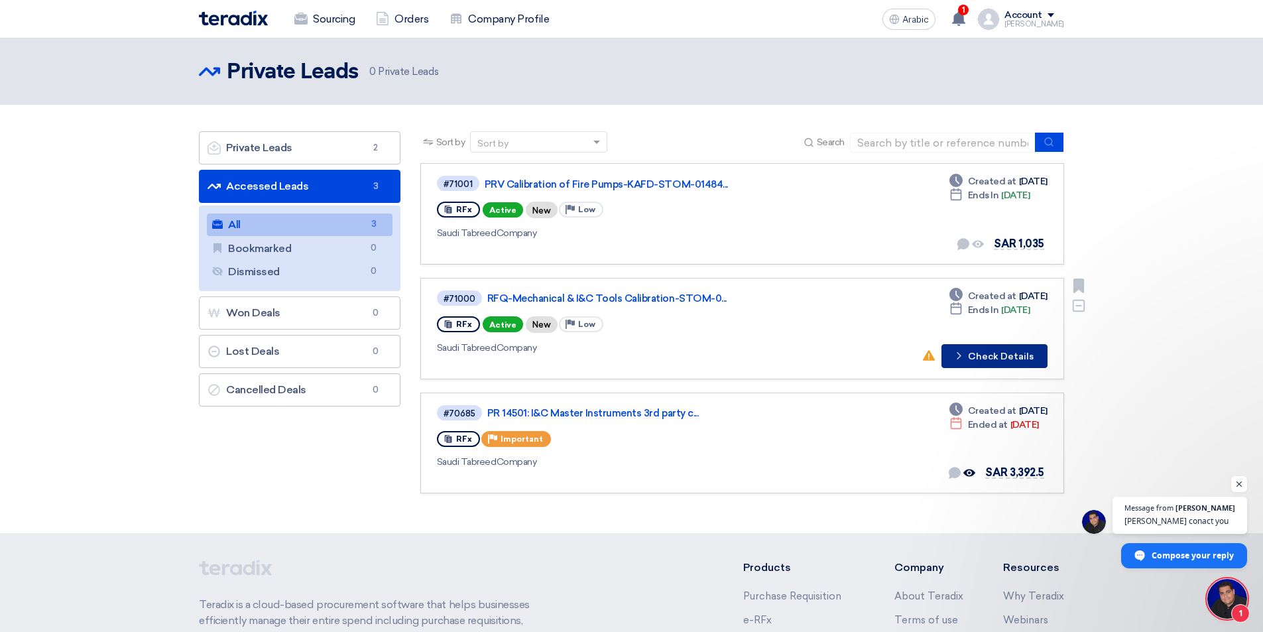
click at [1015, 357] on font "Check Details" at bounding box center [1001, 356] width 66 height 11
